Goal: Communication & Community: Answer question/provide support

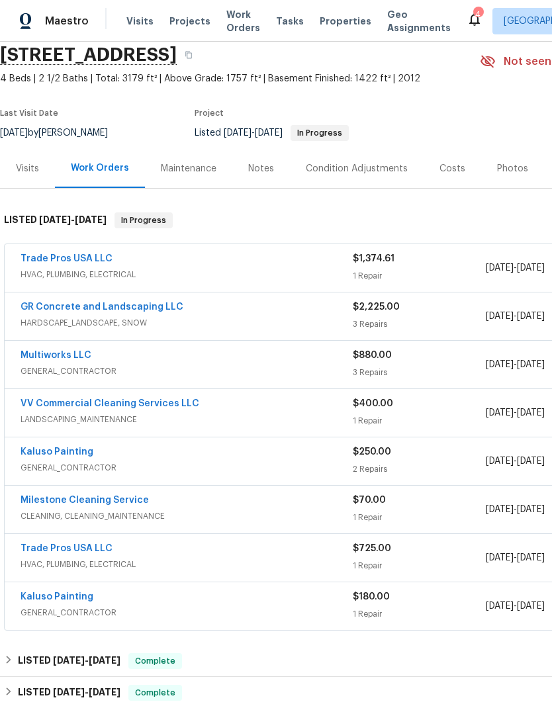
scroll to position [52, 0]
click at [60, 263] on link "Trade Pros USA LLC" at bounding box center [67, 257] width 92 height 9
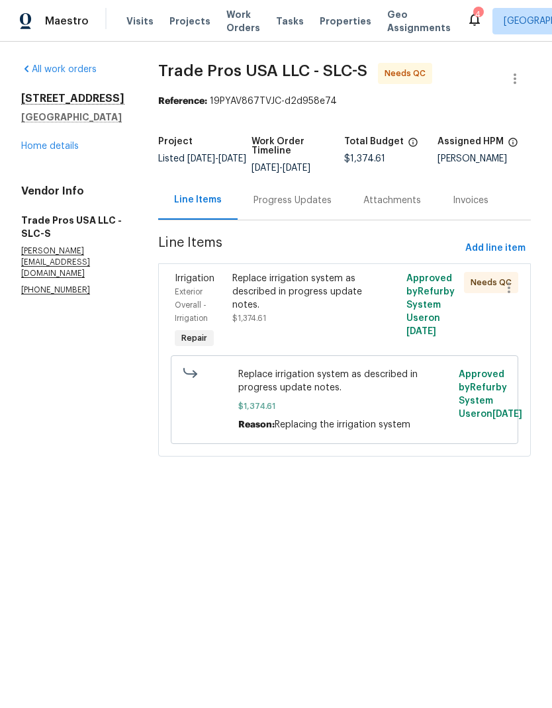
click at [297, 202] on div "Progress Updates" at bounding box center [292, 200] width 78 height 13
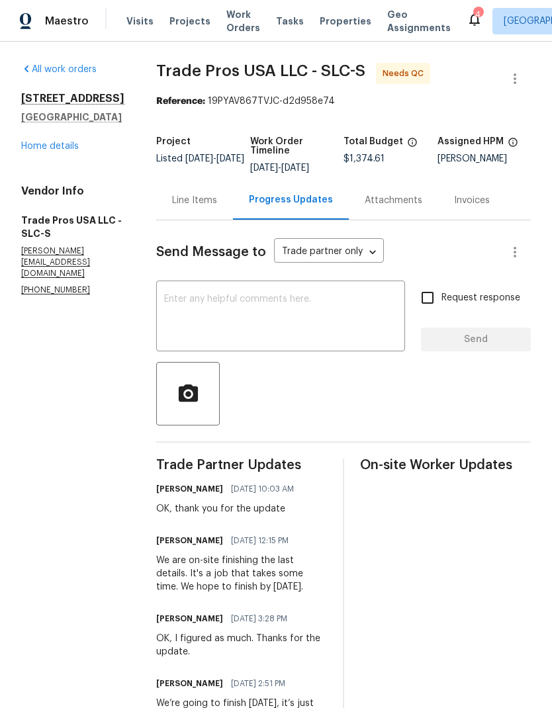
click at [192, 206] on div "Line Items" at bounding box center [194, 200] width 45 height 13
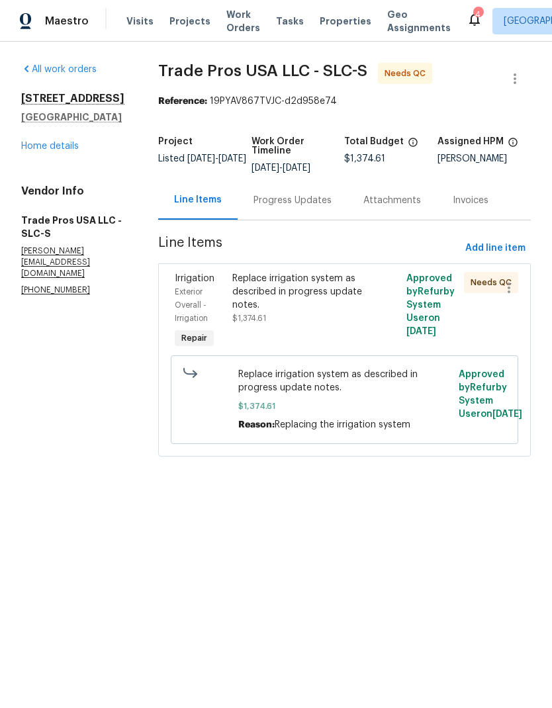
click at [328, 300] on div "Replace irrigation system as described in progress update notes." at bounding box center [300, 292] width 137 height 40
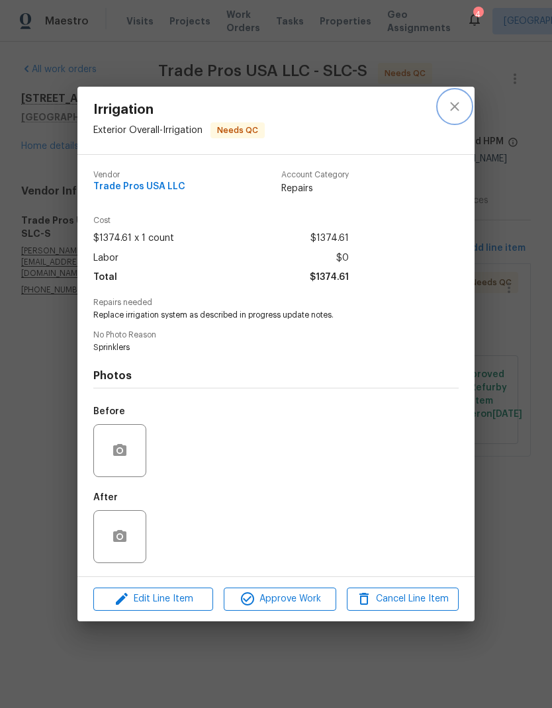
click at [456, 110] on icon "close" at bounding box center [454, 107] width 16 height 16
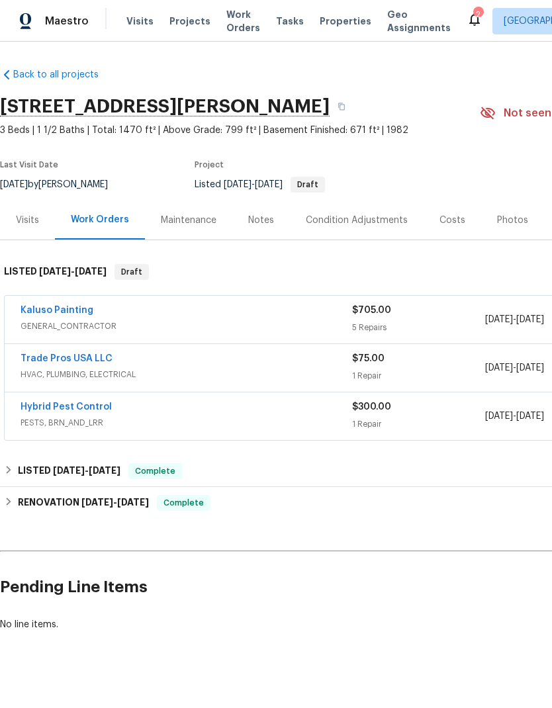
scroll to position [0, -3]
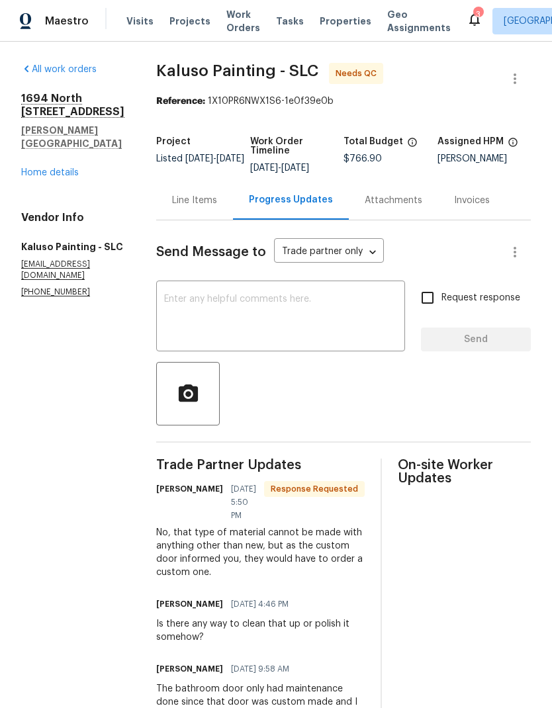
click at [320, 309] on textarea at bounding box center [280, 317] width 233 height 46
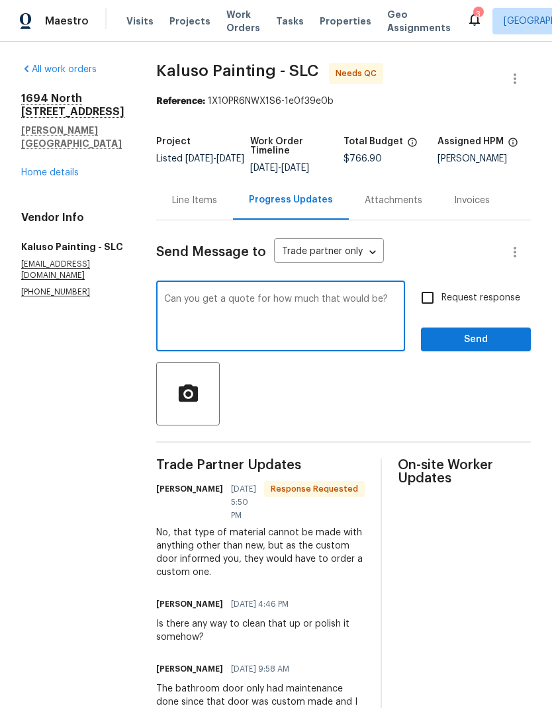
type textarea "Can you get a quote for how much that would be?"
click at [491, 340] on span "Send" at bounding box center [475, 339] width 89 height 17
